Goal: Answer question/provide support

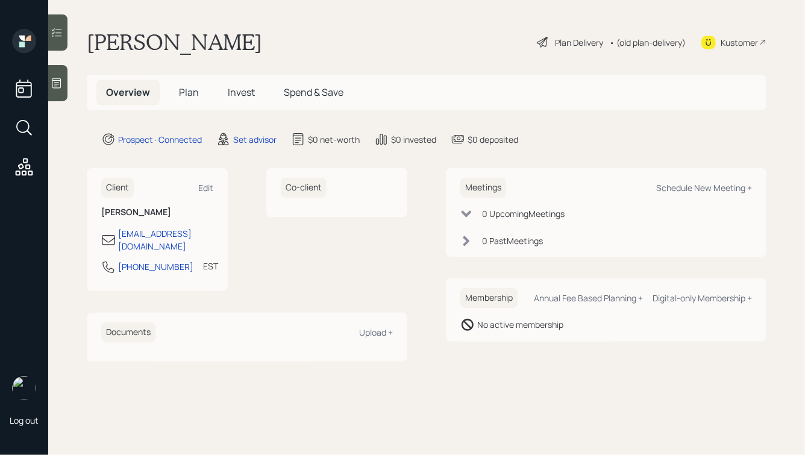
click at [63, 80] on icon at bounding box center [57, 83] width 12 height 12
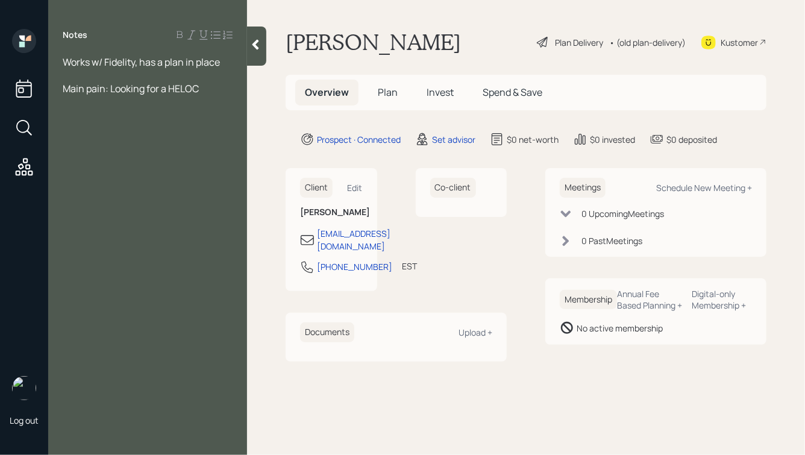
click at [66, 63] on span "Works w/ Fidelity, has a plan in place" at bounding box center [141, 61] width 157 height 13
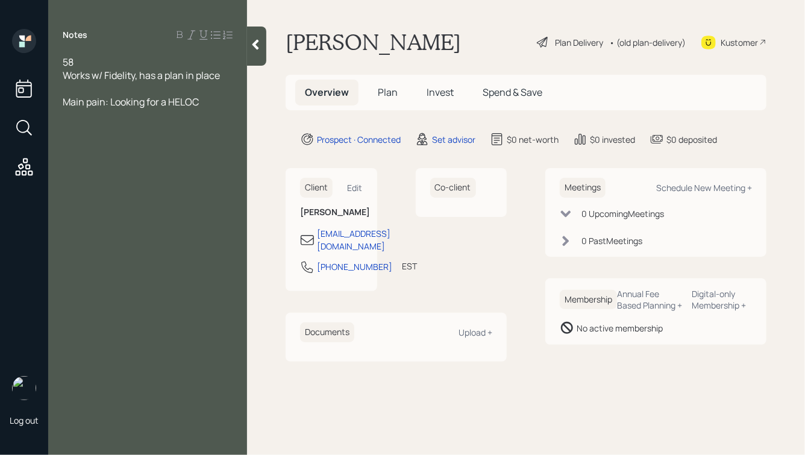
click at [219, 109] on div "Notes 58 Works w/ Fidelity, has a plan in place Main pain: Looking for a HELOC" at bounding box center [147, 235] width 199 height 412
click at [207, 106] on div "Main pain: Looking for a HELOC" at bounding box center [148, 101] width 170 height 13
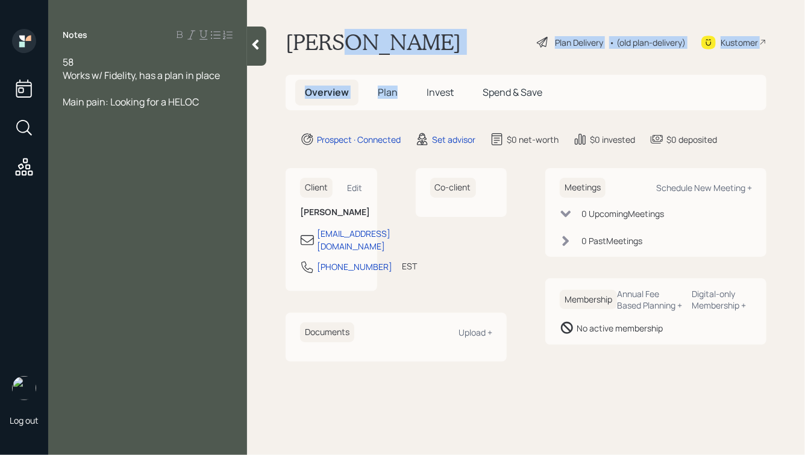
drag, startPoint x: 332, startPoint y: 41, endPoint x: 421, endPoint y: 62, distance: 91.7
click at [421, 62] on main "Jlee Norris Plan Delivery • (old plan-delivery) Kustomer Overview Plan Invest S…" at bounding box center [526, 227] width 558 height 455
click at [386, 54] on h1 "Jlee Norris" at bounding box center [373, 42] width 175 height 27
drag, startPoint x: 594, startPoint y: 110, endPoint x: 279, endPoint y: 29, distance: 326.1
click at [279, 29] on main "Jlee Norris Plan Delivery • (old plan-delivery) Kustomer Overview Plan Invest S…" at bounding box center [526, 227] width 558 height 455
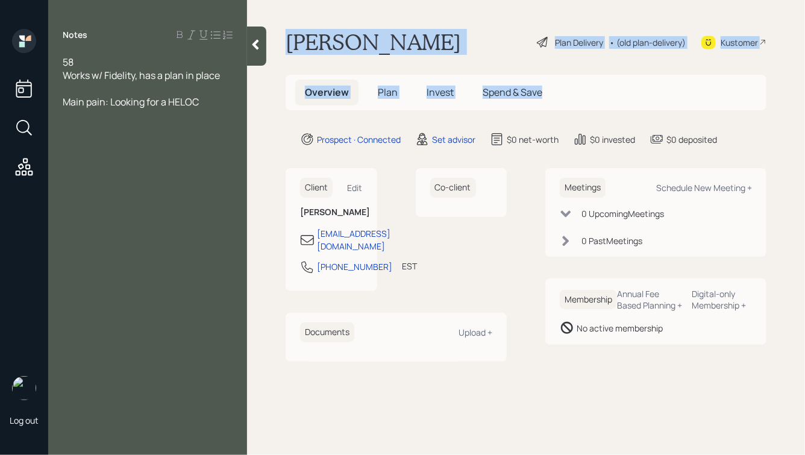
click at [303, 34] on h1 "Jlee Norris" at bounding box center [373, 42] width 175 height 27
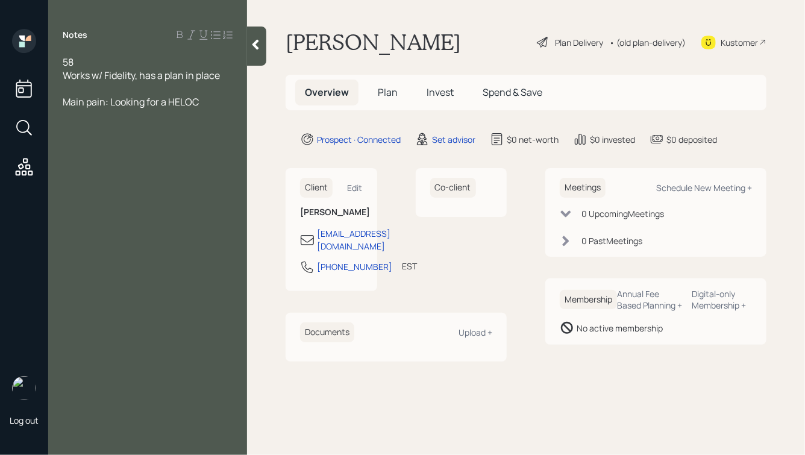
click at [97, 63] on div "58" at bounding box center [148, 61] width 170 height 13
